Goal: Task Accomplishment & Management: Manage account settings

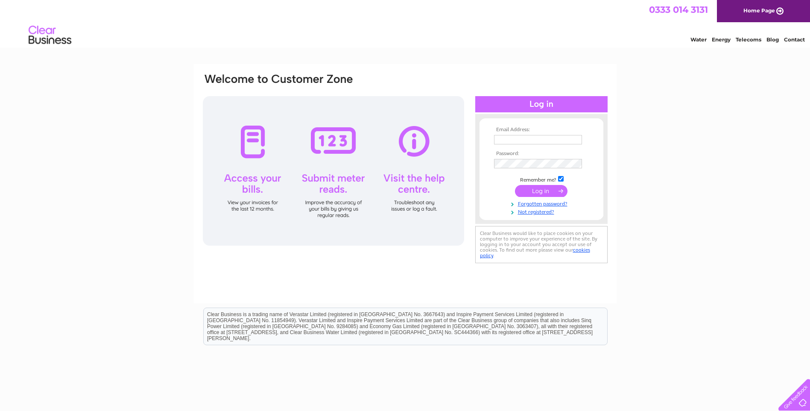
click at [531, 142] on input "text" at bounding box center [538, 139] width 88 height 9
type input "KAREN@A-P-SYSTEMS.COM"
click at [515, 186] on input "submit" at bounding box center [541, 192] width 53 height 12
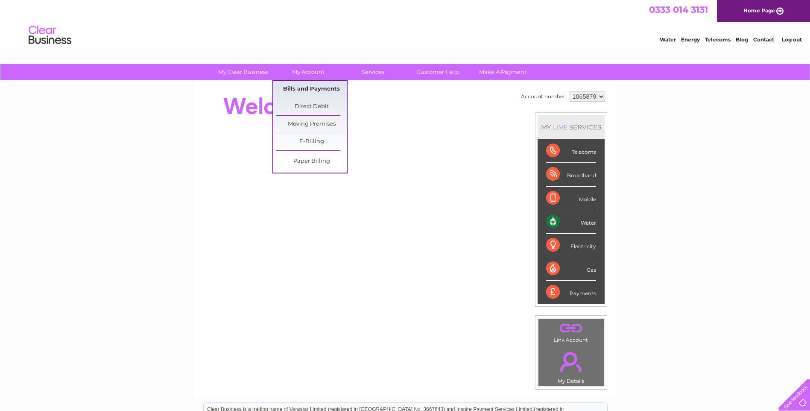
click at [312, 90] on link "Bills and Payments" at bounding box center [311, 89] width 70 height 17
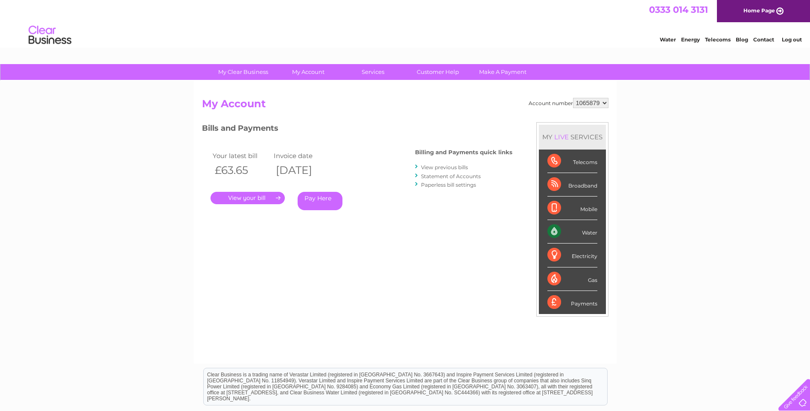
click at [245, 193] on link "." at bounding box center [247, 198] width 74 height 12
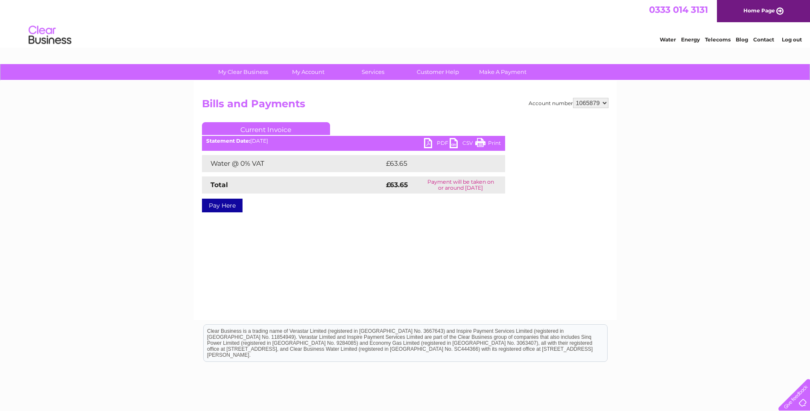
click at [434, 138] on link "PDF" at bounding box center [437, 144] width 26 height 12
